Goal: Register for event/course

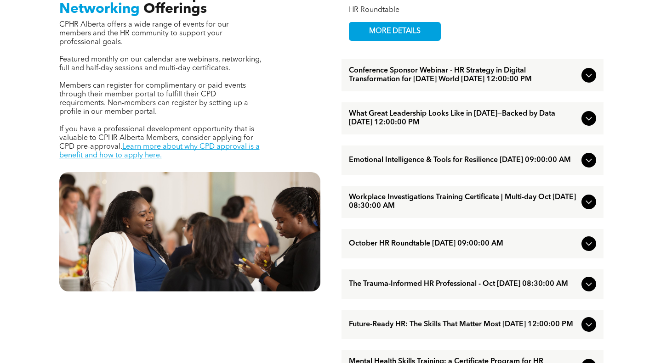
scroll to position [368, 0]
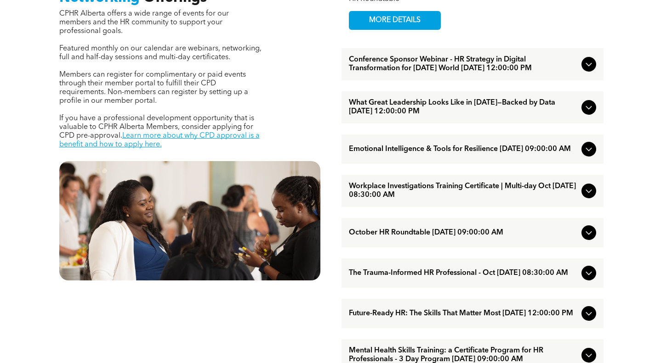
click at [420, 238] on span "October HR Roundtable [DATE] 09:00:00 AM" at bounding box center [463, 233] width 229 height 9
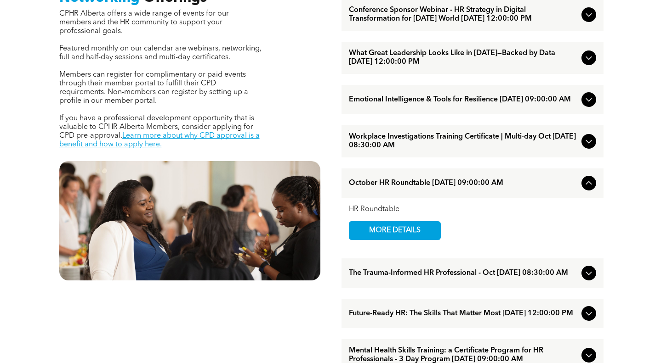
click at [408, 240] on span "MORE DETAILS" at bounding box center [394, 231] width 73 height 18
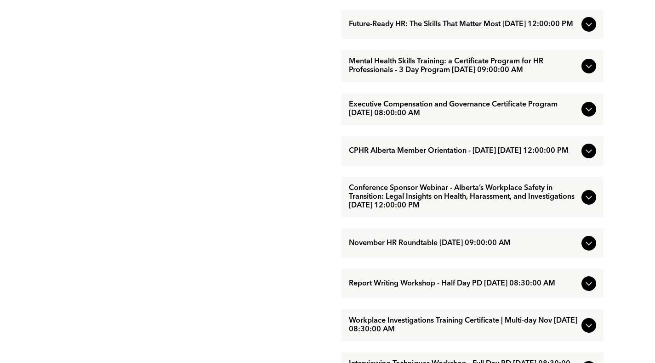
scroll to position [689, 0]
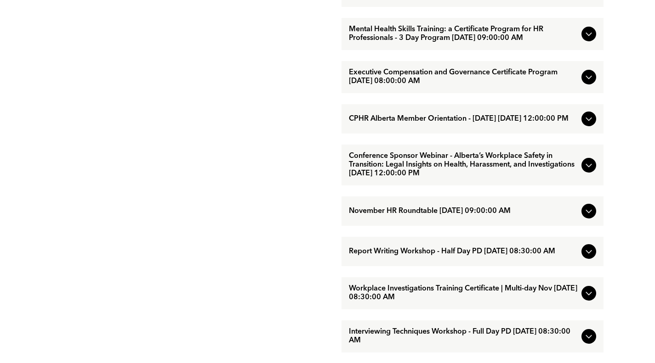
click at [379, 216] on span "November HR Roundtable [DATE] 09:00:00 AM" at bounding box center [463, 211] width 229 height 9
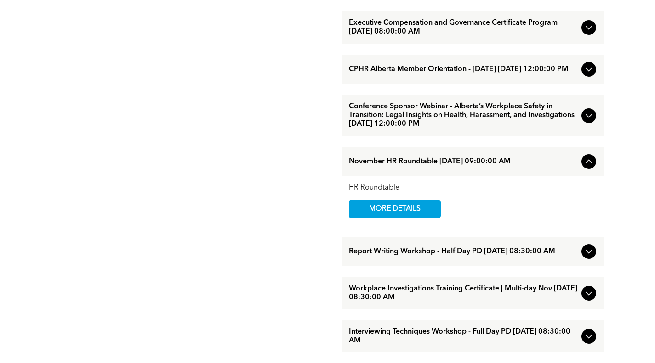
click at [378, 218] on span "MORE DETAILS" at bounding box center [394, 209] width 73 height 18
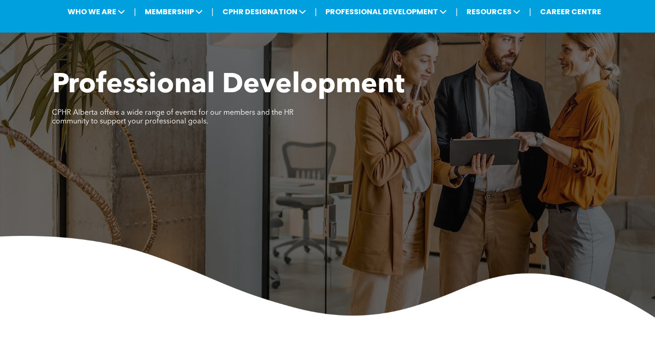
scroll to position [46, 0]
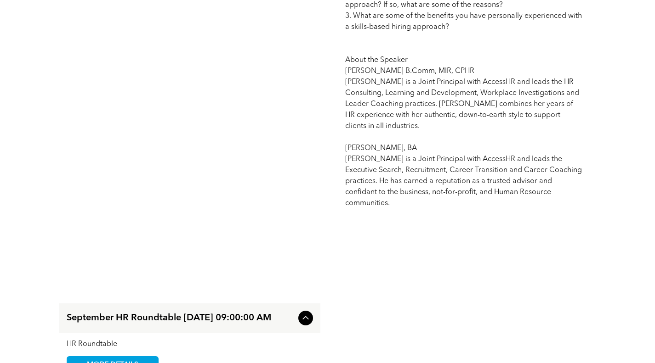
scroll to position [827, 0]
